Goal: Task Accomplishment & Management: Manage account settings

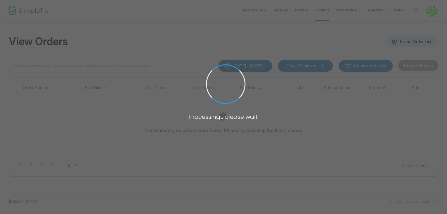
type input "gpbern"
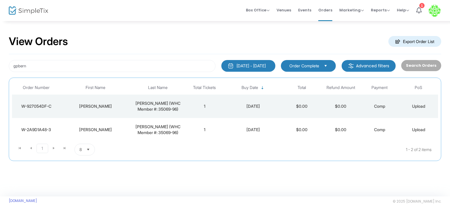
click at [154, 104] on div "[PERSON_NAME] (WHC Member #: 35069-96)" at bounding box center [158, 106] width 52 height 12
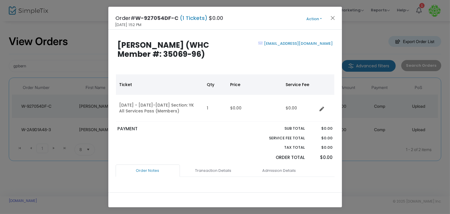
click at [312, 19] on button "Action" at bounding box center [314, 19] width 35 height 6
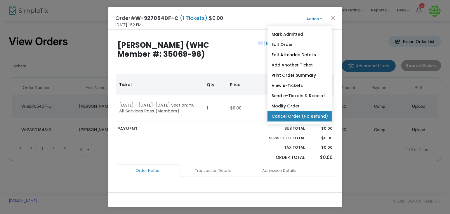
click at [308, 112] on link "Cancel Order (No Refund)" at bounding box center [299, 116] width 64 height 10
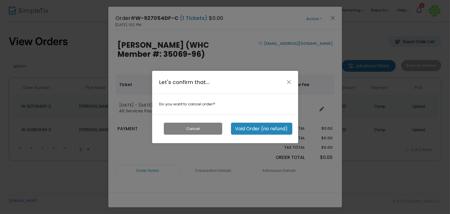
click at [259, 127] on button "Void Order (no refund)" at bounding box center [261, 128] width 61 height 12
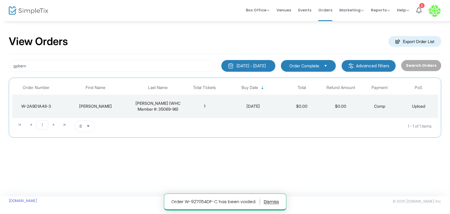
click at [172, 107] on div "[PERSON_NAME] (WHC Member #: 35069-96)" at bounding box center [158, 106] width 52 height 12
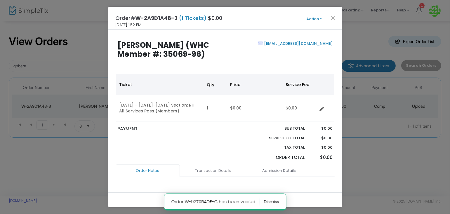
click at [315, 17] on button "Action" at bounding box center [314, 19] width 35 height 6
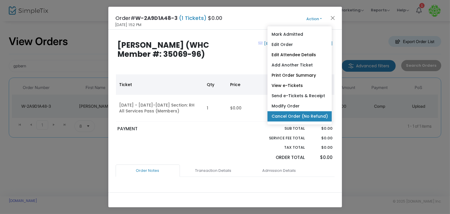
click at [297, 116] on link "Cancel Order (No Refund)" at bounding box center [299, 116] width 64 height 10
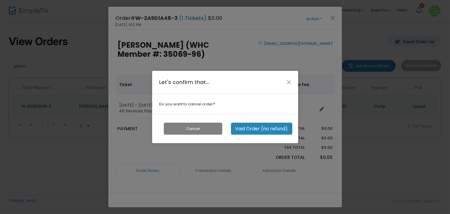
click at [268, 126] on button "Void Order (no refund)" at bounding box center [261, 128] width 61 height 12
